Goal: Check status: Check status

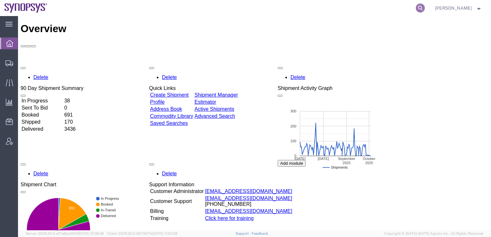
click at [425, 6] on icon at bounding box center [420, 8] width 9 height 9
paste input "56940020"
type input "56940020"
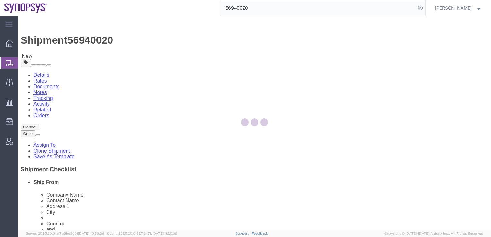
select select
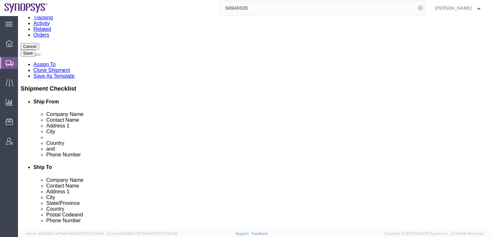
scroll to position [46, 0]
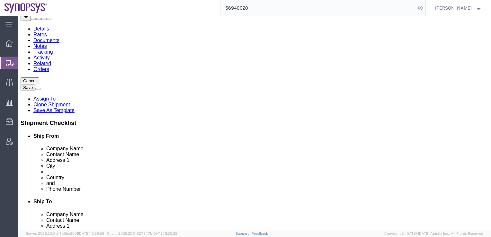
click icon
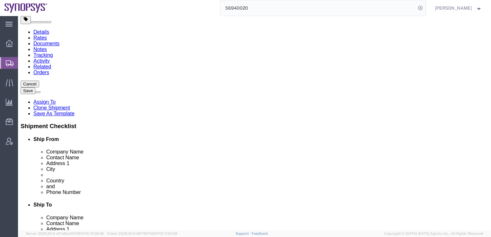
scroll to position [55, 0]
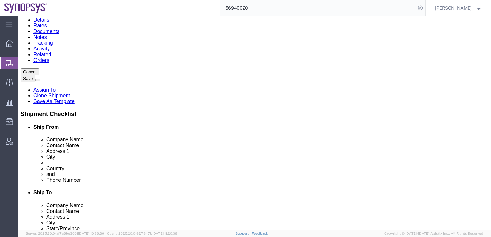
click icon
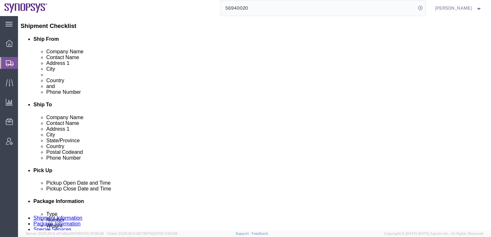
scroll to position [144, 0]
click link "Package Information"
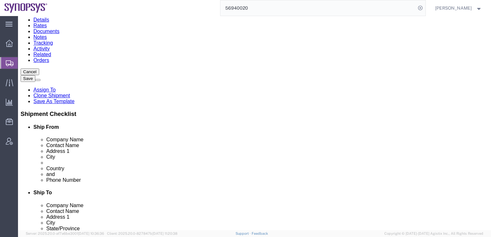
click dd "1.00 Each"
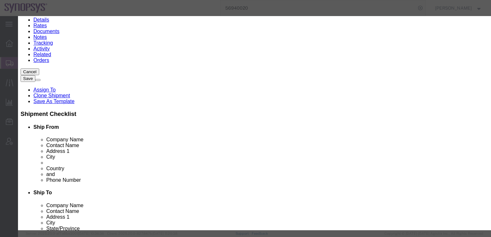
scroll to position [69, 0]
type input "9030901000"
click select "Select [GEOGRAPHIC_DATA] [GEOGRAPHIC_DATA] [GEOGRAPHIC_DATA] [GEOGRAPHIC_DATA] …"
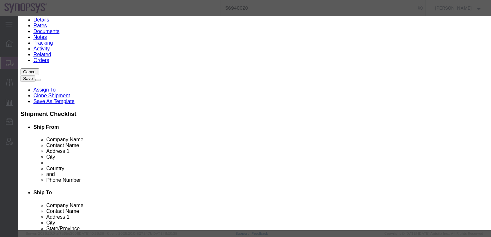
select select "US"
click select "Select [GEOGRAPHIC_DATA] [GEOGRAPHIC_DATA] [GEOGRAPHIC_DATA] [GEOGRAPHIC_DATA] …"
click button "Save & Close"
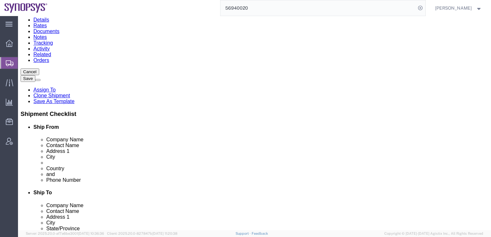
click div "Previous Continue"
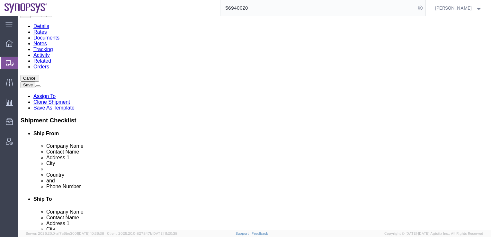
scroll to position [54, 0]
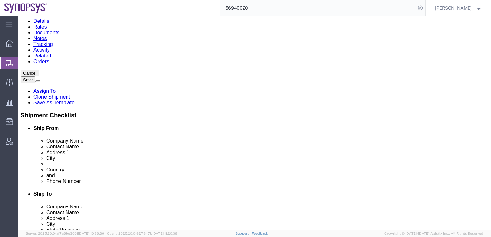
click dd "1.00 Each"
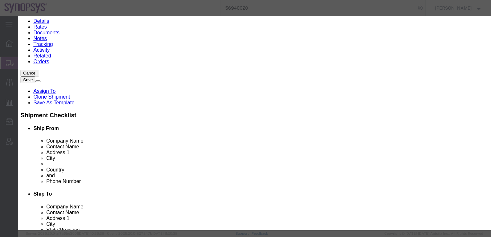
click textarea
paste textarea "SN: E055171"
type textarea "SN: E055171"
click button "Save & Close"
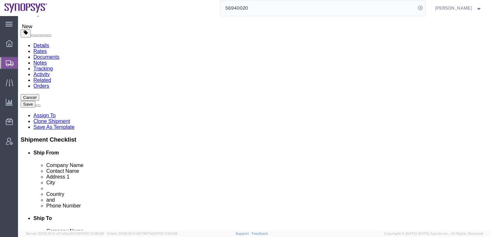
scroll to position [30, 0]
click dd "1.00 Each"
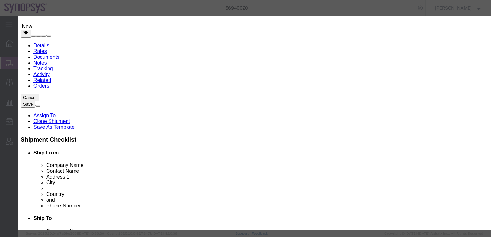
click button "Save & Close"
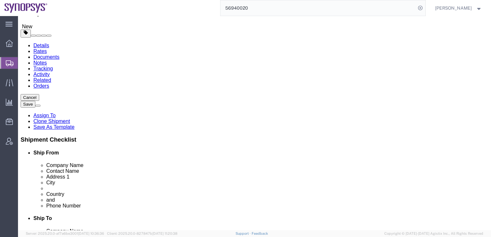
click icon
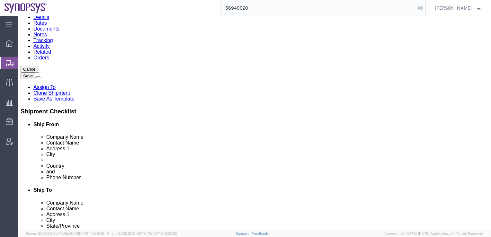
click label "Address 2"
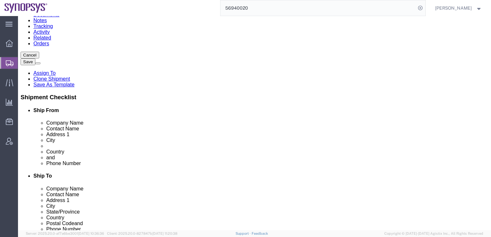
scroll to position [80, 0]
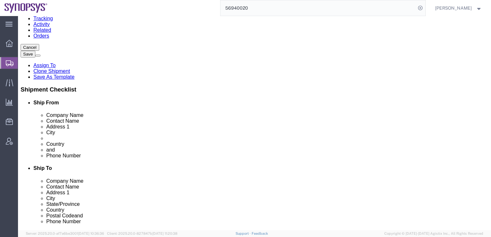
click div "Pickup Date and Time"
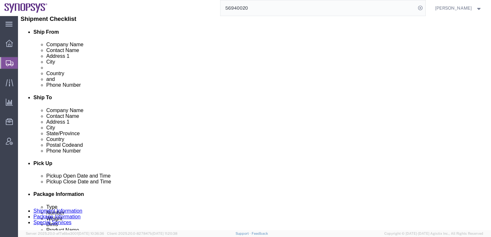
scroll to position [151, 0]
